Goal: Check status: Check status

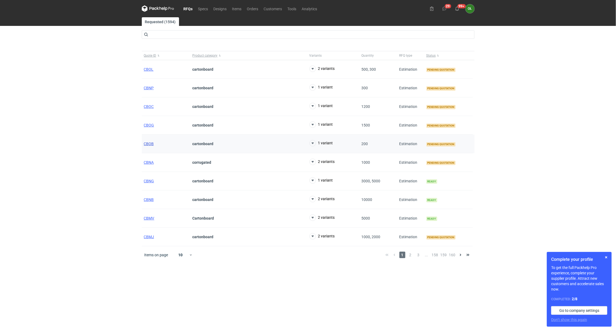
click at [148, 145] on span "CBOB" at bounding box center [149, 144] width 10 height 4
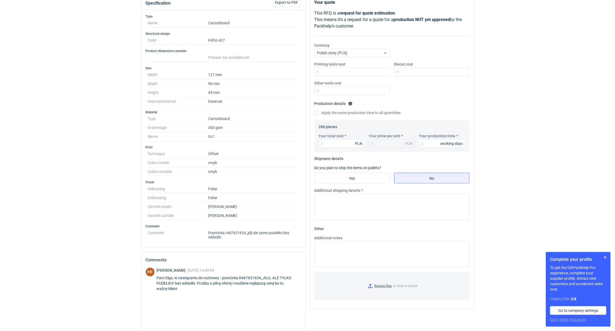
scroll to position [68, 0]
drag, startPoint x: 224, startPoint y: 237, endPoint x: 251, endPoint y: 237, distance: 27.6
click at [251, 237] on dd "Powtórka r467631634_jdjl ale samo pudełko bez wkładki" at bounding box center [253, 234] width 90 height 11
copy dd "r467631634_jdjl"
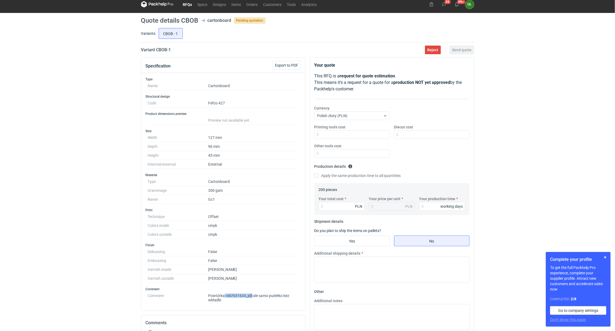
scroll to position [0, 0]
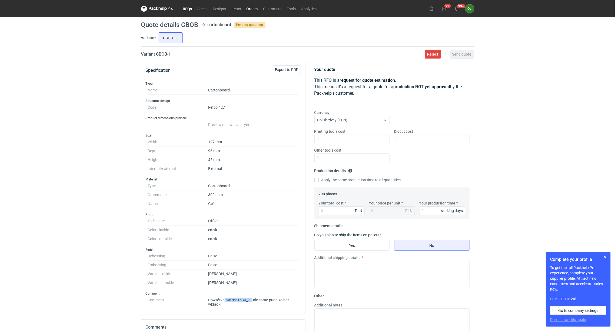
click at [253, 8] on link "Orders" at bounding box center [252, 8] width 17 height 6
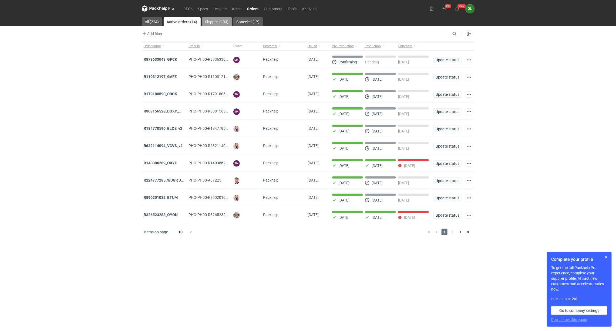
click at [217, 21] on link "Shipped (193)" at bounding box center [217, 21] width 30 height 9
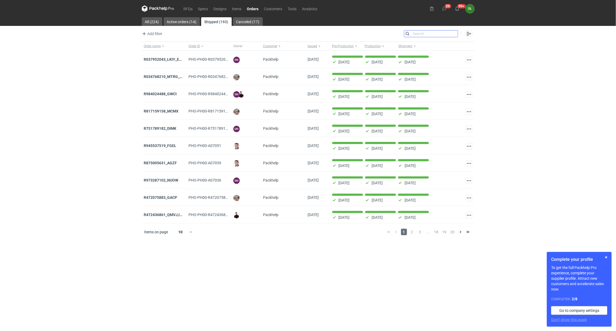
click at [456, 34] on input "Search" at bounding box center [430, 34] width 53 height 6
paste input "r467631634_jdjl"
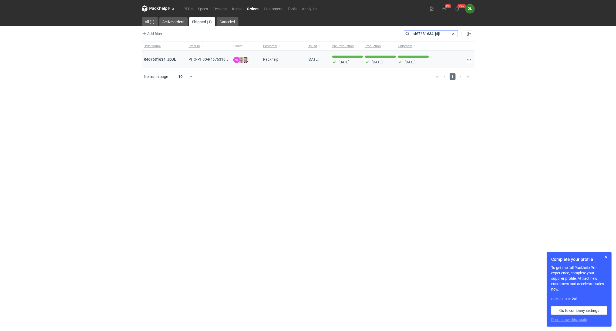
type input "r467631634_jdjl"
click at [162, 61] on strong "R467631634_JDJL" at bounding box center [160, 59] width 32 height 4
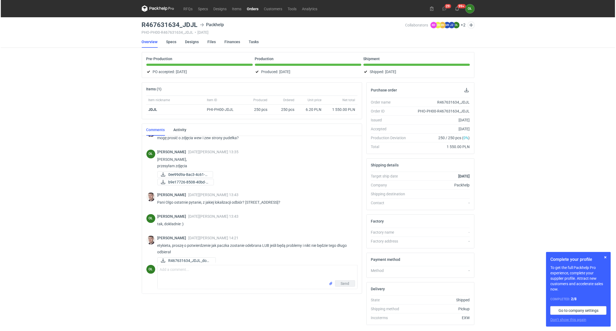
scroll to position [643, 0]
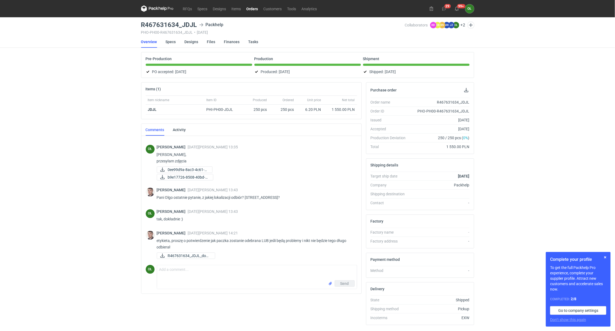
click at [248, 8] on link "Orders" at bounding box center [252, 8] width 17 height 6
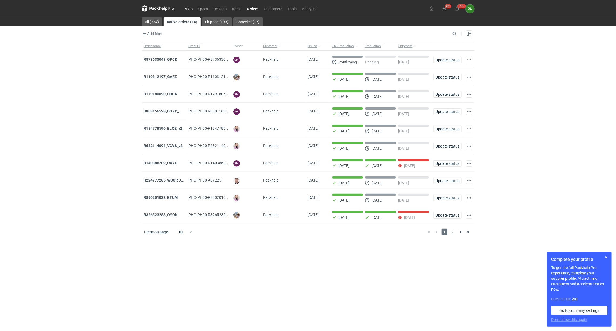
click at [187, 9] on link "RFQs" at bounding box center [188, 8] width 15 height 6
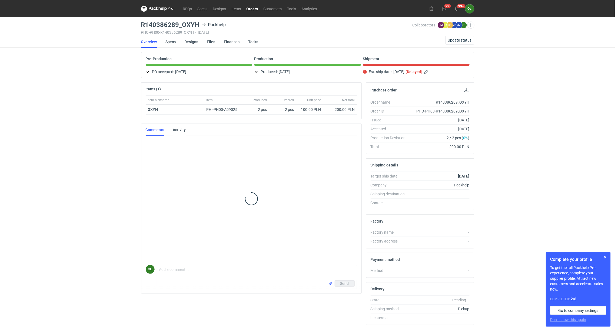
scroll to position [24, 0]
